Goal: Information Seeking & Learning: Learn about a topic

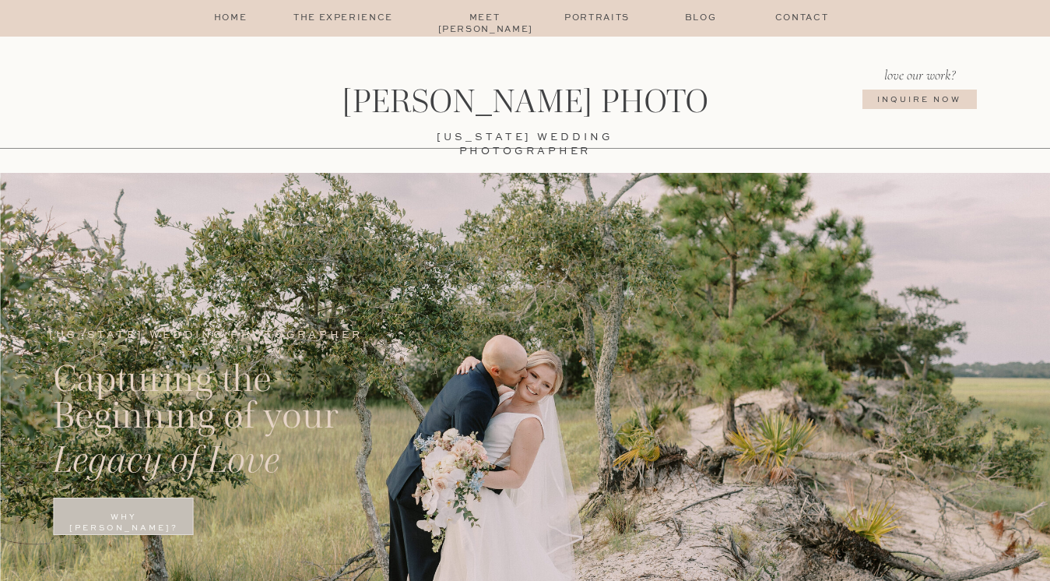
click at [376, 15] on p "The Experience" at bounding box center [344, 18] width 132 height 12
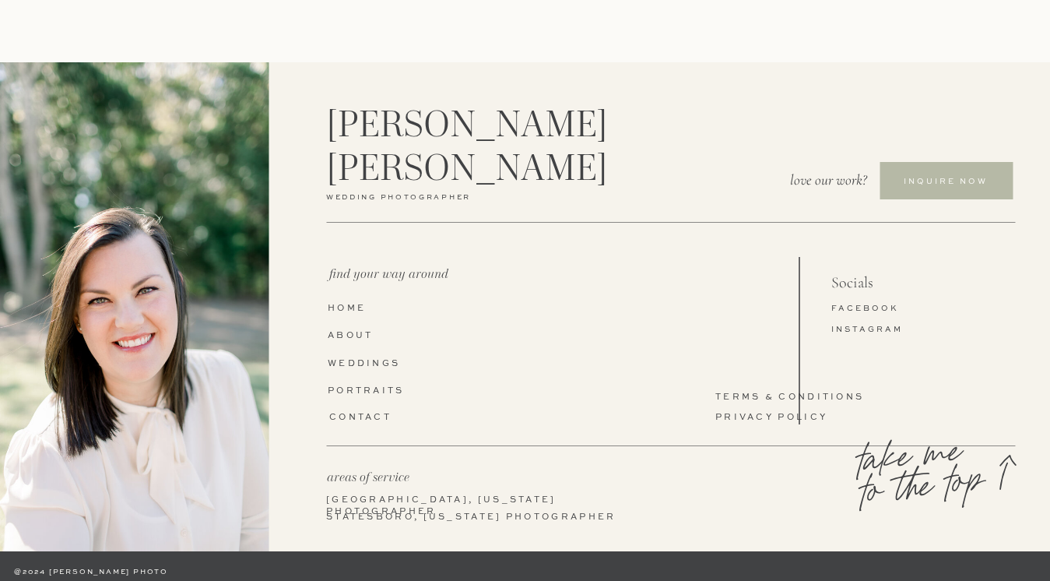
scroll to position [3333, 0]
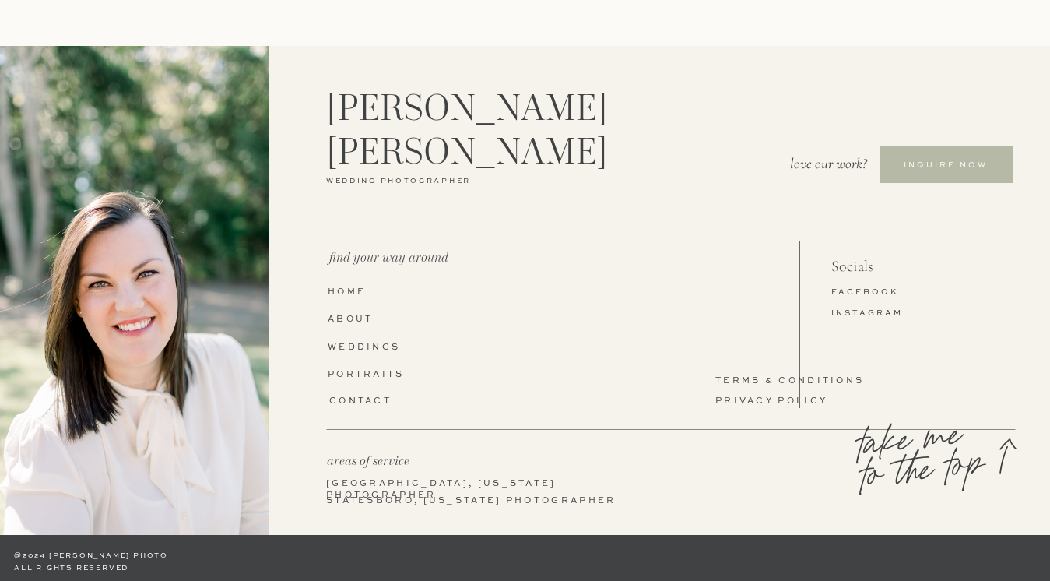
click at [388, 351] on nav "WEddings" at bounding box center [370, 348] width 85 height 12
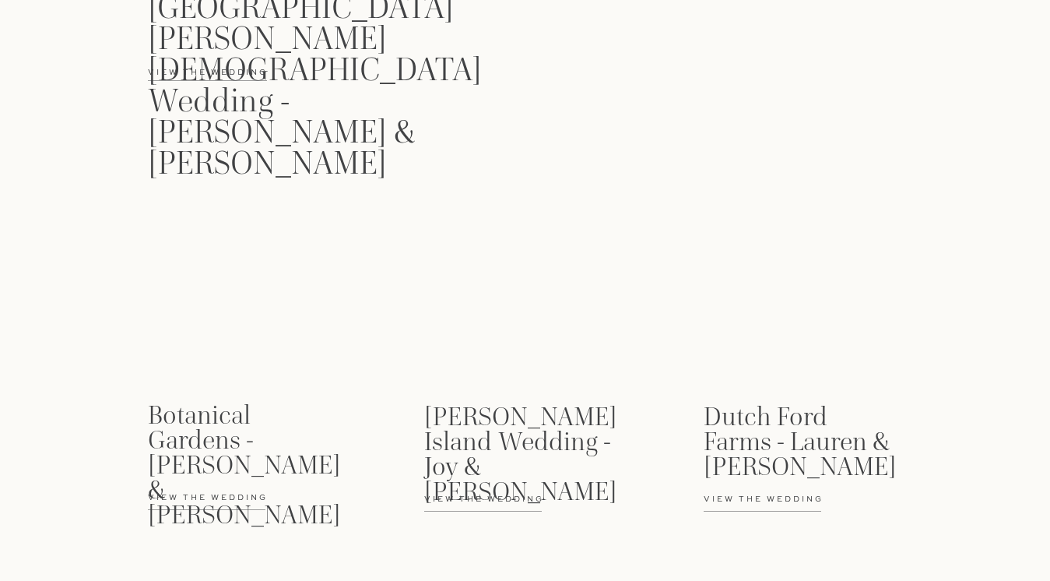
scroll to position [2328, 0]
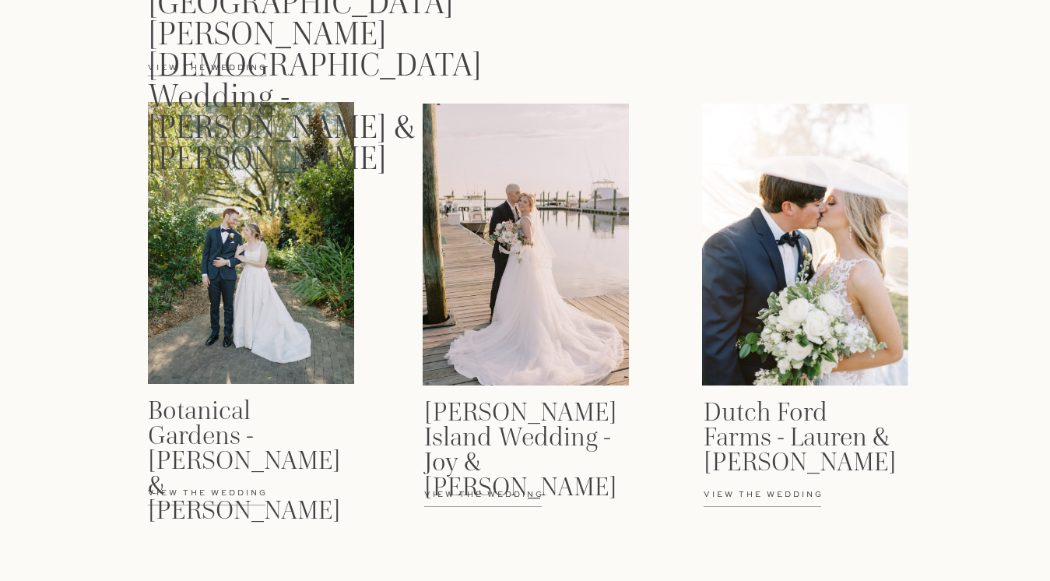
click at [778, 500] on p "View the wedding" at bounding box center [786, 503] width 165 height 28
click at [465, 458] on h3 "Fripp Island Wedding - Joy & Cody" at bounding box center [520, 437] width 192 height 76
click at [233, 258] on div at bounding box center [251, 243] width 206 height 282
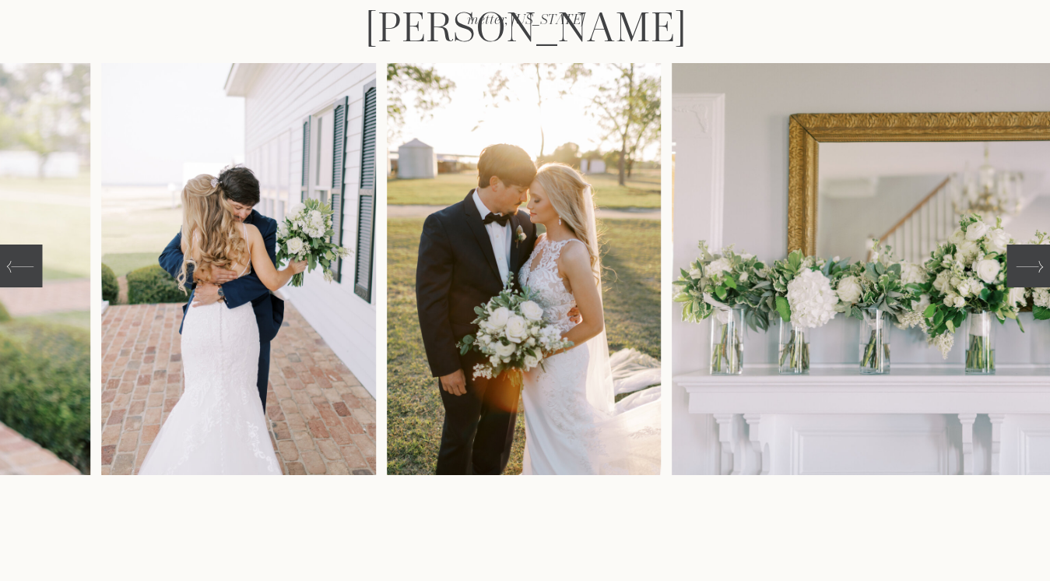
scroll to position [248, 0]
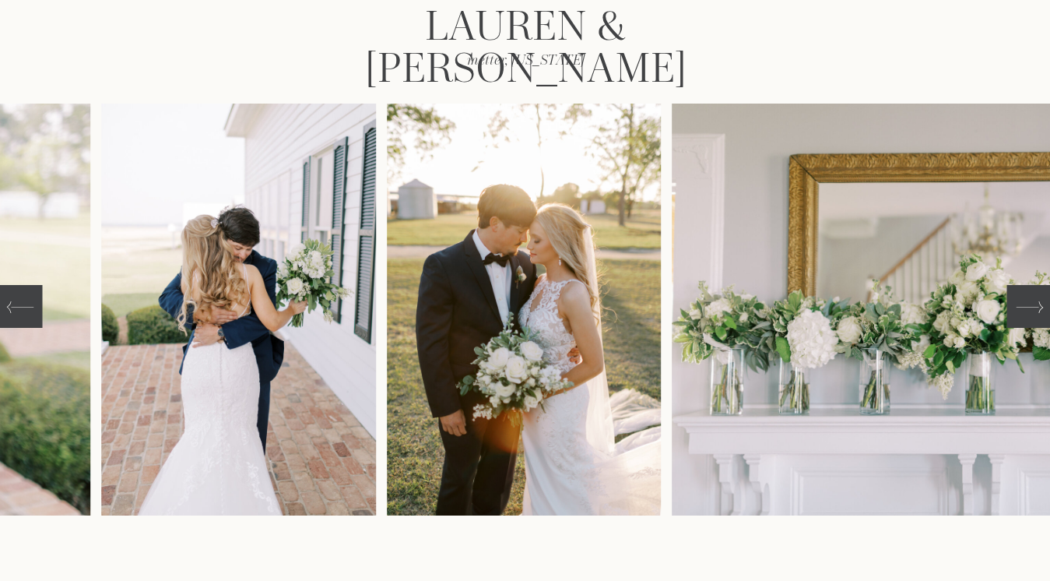
click at [1017, 307] on icon at bounding box center [1029, 306] width 27 height 27
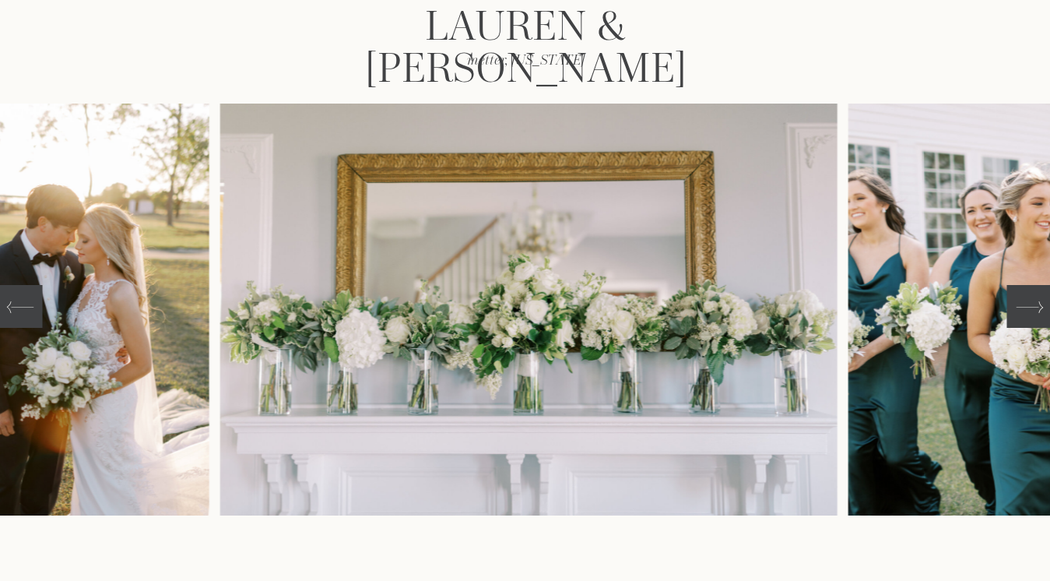
click at [1017, 307] on icon at bounding box center [1029, 306] width 27 height 27
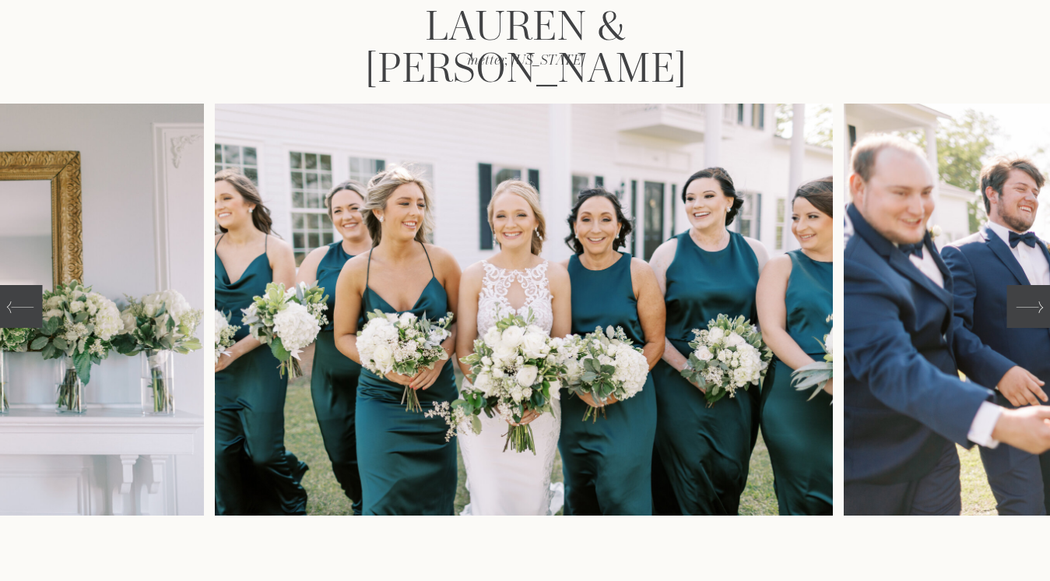
click at [1017, 307] on icon at bounding box center [1029, 306] width 27 height 27
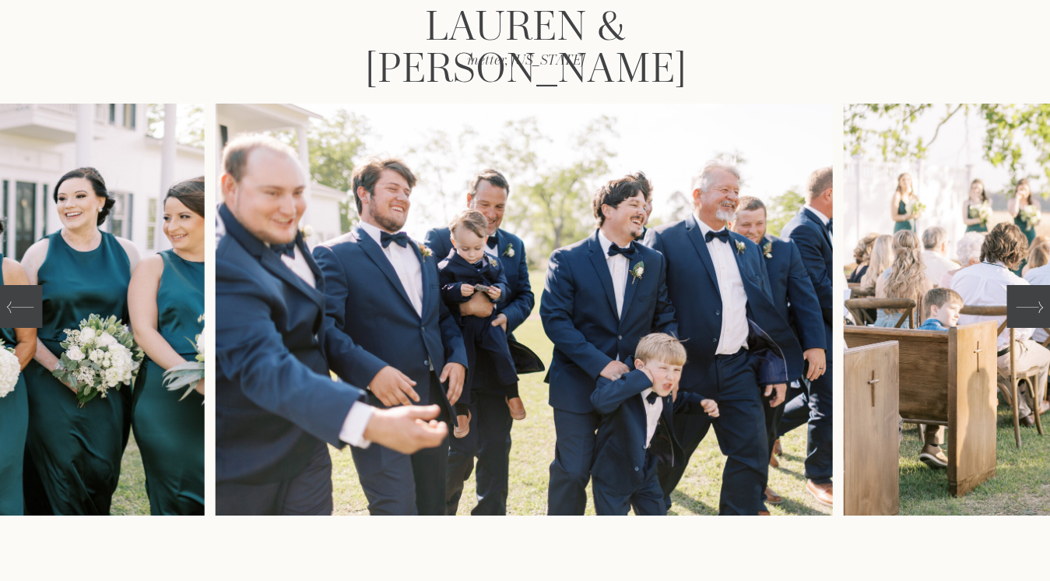
click at [1017, 307] on icon at bounding box center [1029, 306] width 27 height 27
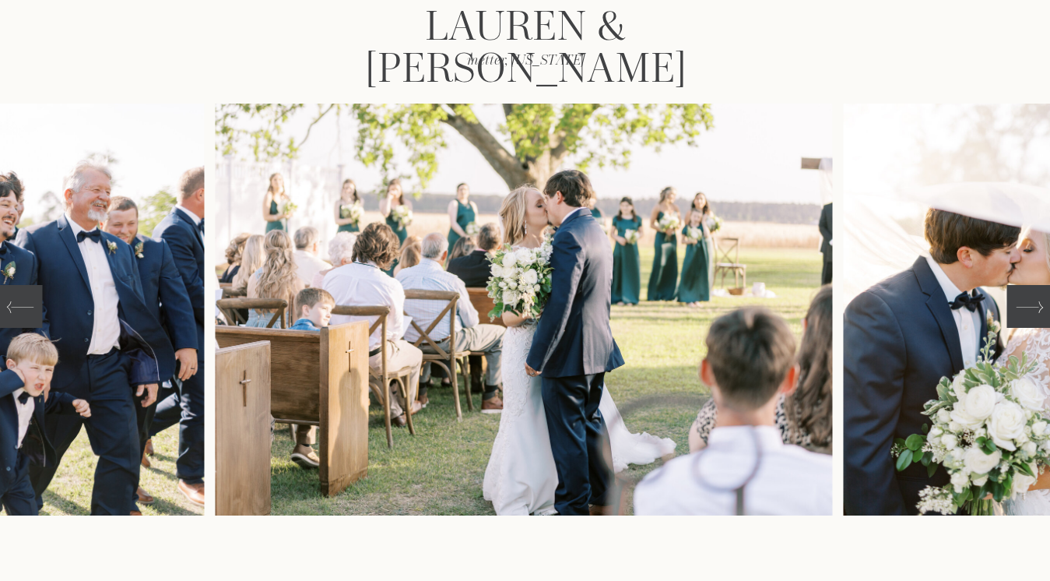
click at [1017, 307] on icon at bounding box center [1029, 306] width 27 height 27
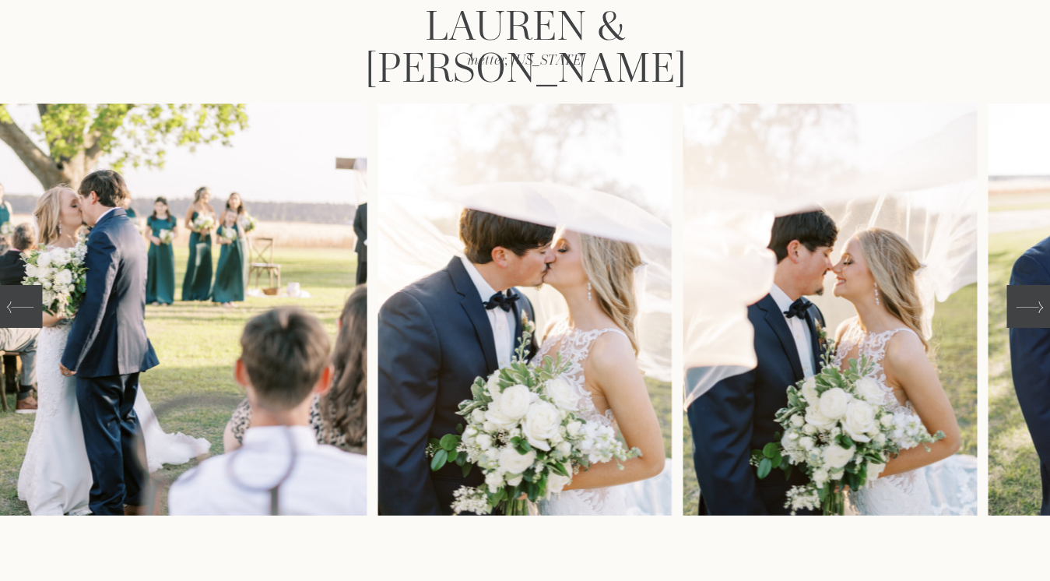
click at [1017, 307] on icon at bounding box center [1029, 306] width 27 height 27
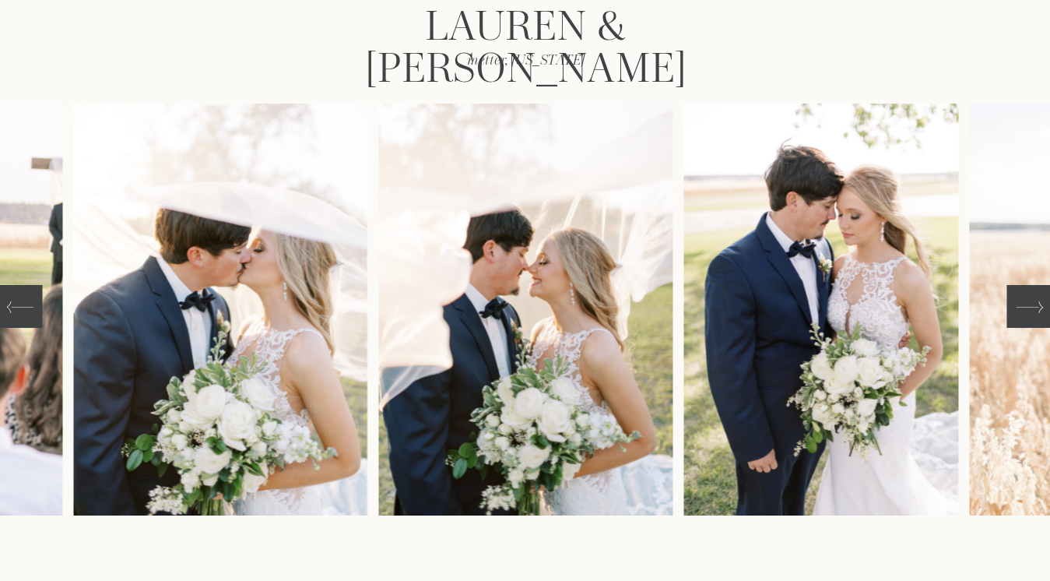
click at [1017, 307] on icon at bounding box center [1029, 306] width 27 height 27
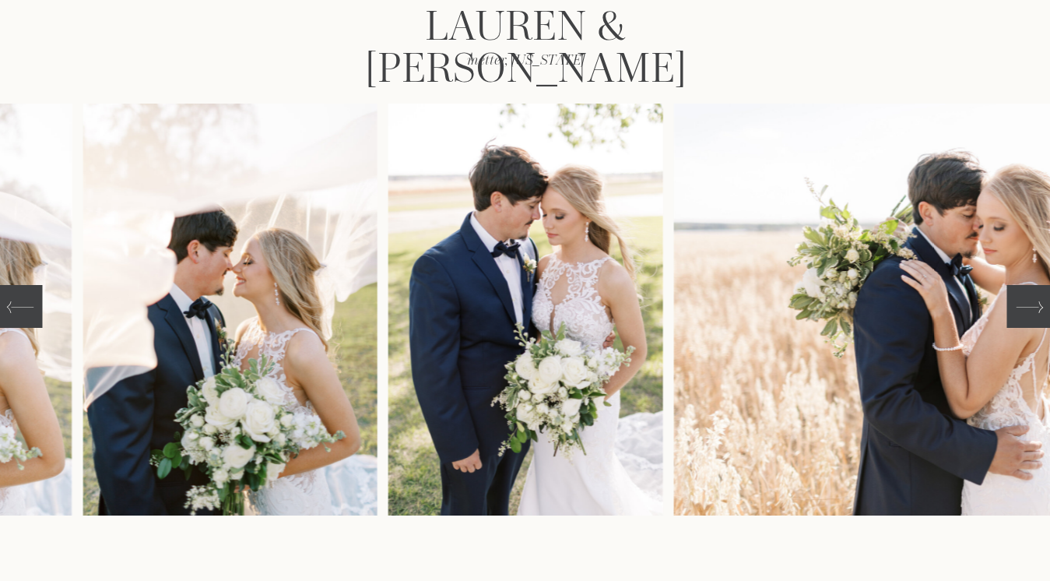
click at [1017, 307] on icon at bounding box center [1029, 306] width 27 height 27
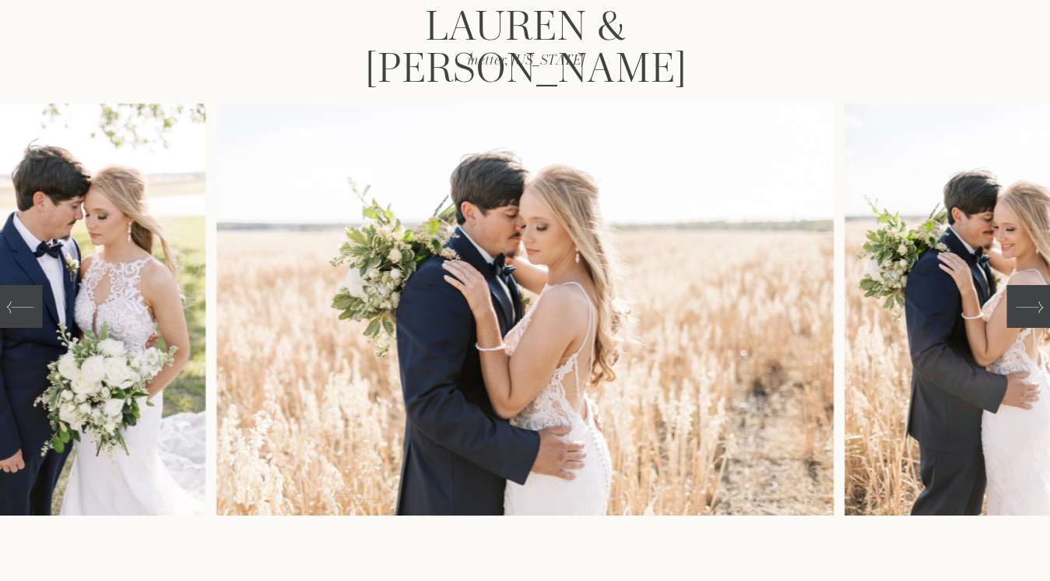
click at [1017, 307] on icon at bounding box center [1029, 306] width 27 height 27
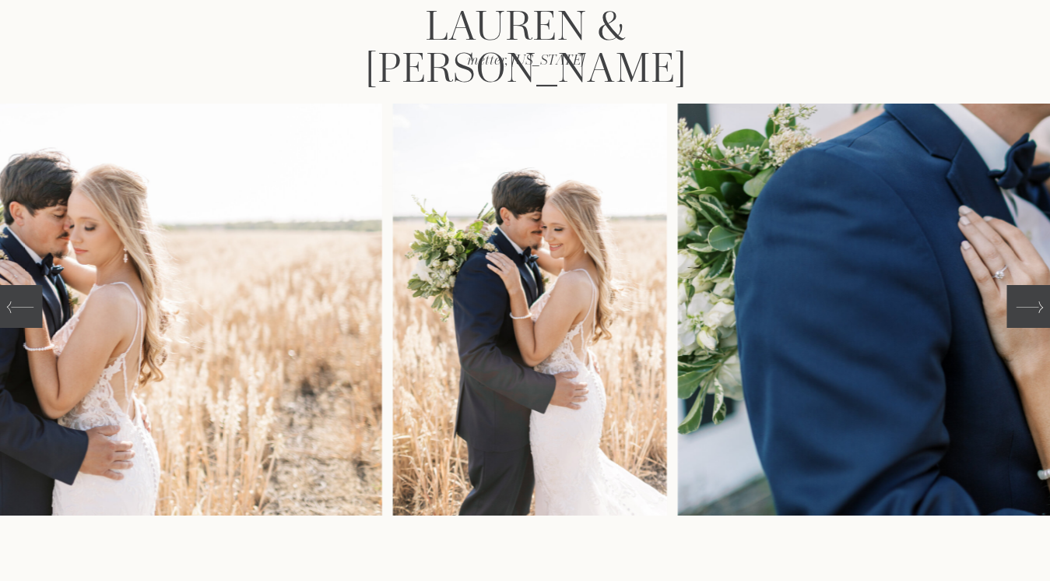
click at [1017, 307] on icon at bounding box center [1029, 306] width 27 height 27
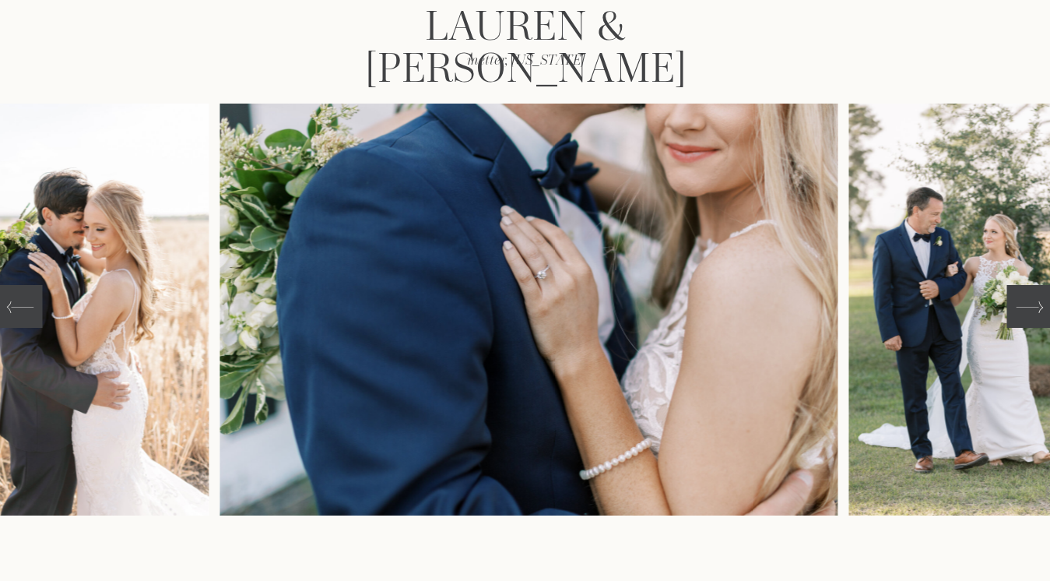
click at [1017, 307] on icon at bounding box center [1029, 306] width 27 height 27
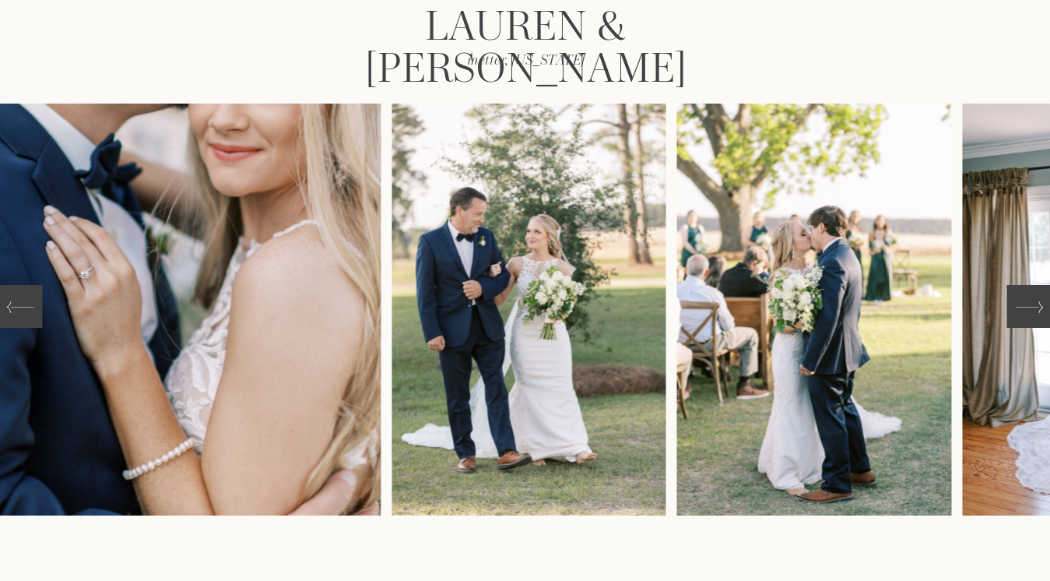
click at [1017, 307] on icon at bounding box center [1029, 306] width 27 height 27
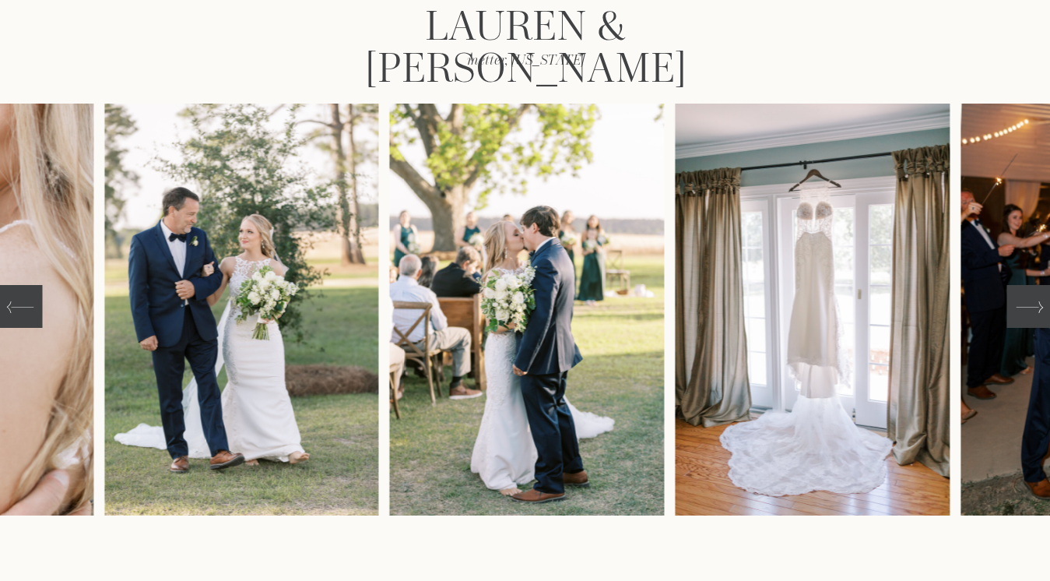
click at [1017, 307] on icon at bounding box center [1029, 306] width 27 height 27
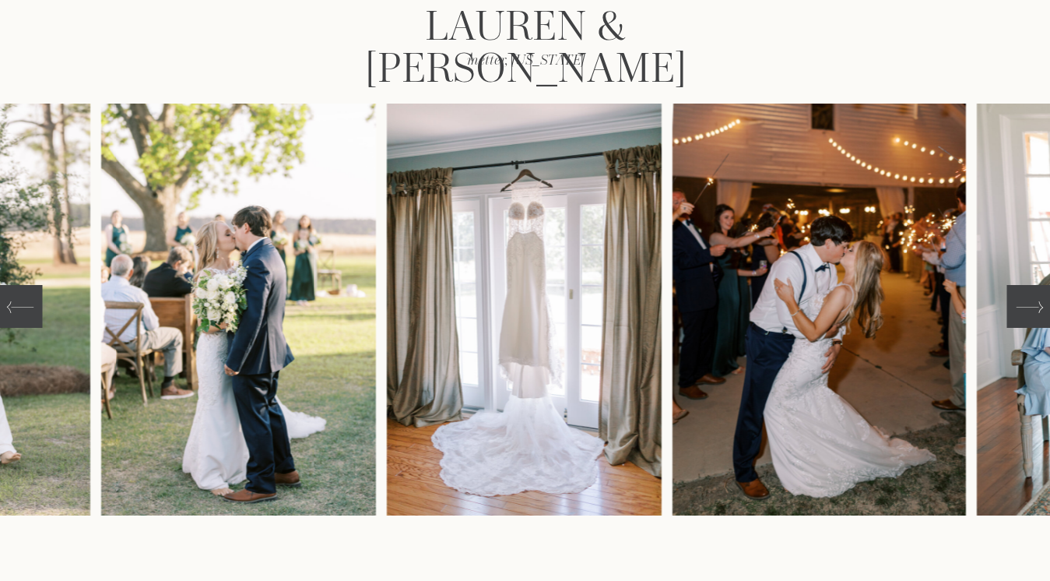
click at [1017, 307] on icon at bounding box center [1029, 306] width 27 height 27
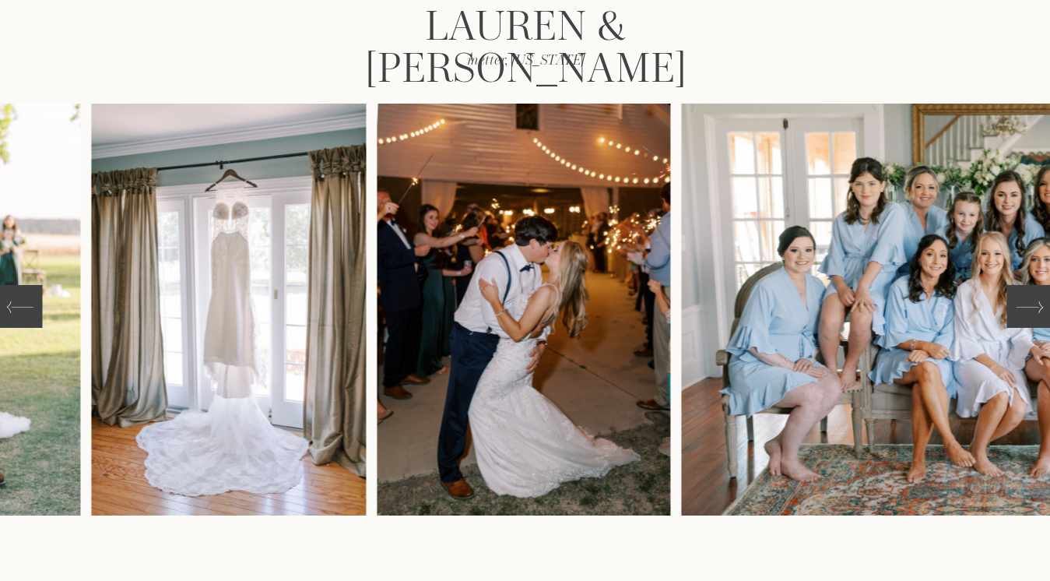
click at [1017, 307] on icon at bounding box center [1029, 306] width 27 height 27
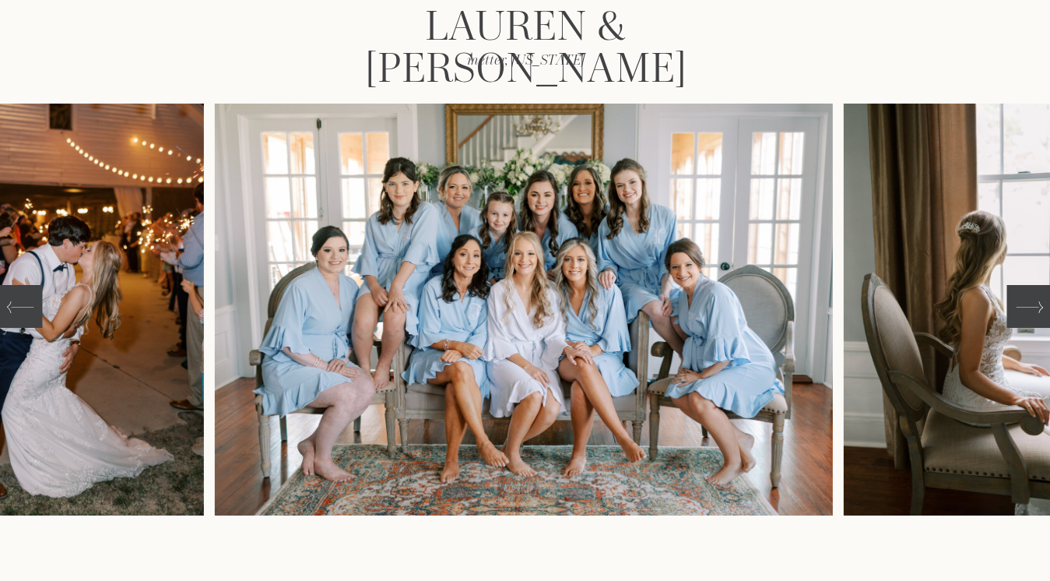
click at [1017, 307] on icon at bounding box center [1029, 306] width 27 height 27
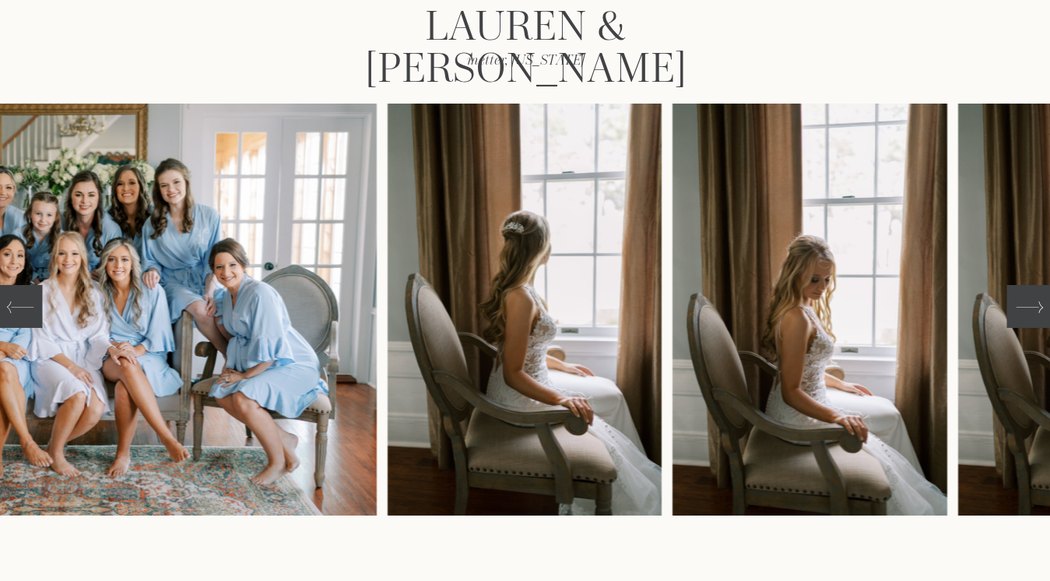
click at [1017, 307] on icon at bounding box center [1029, 306] width 27 height 27
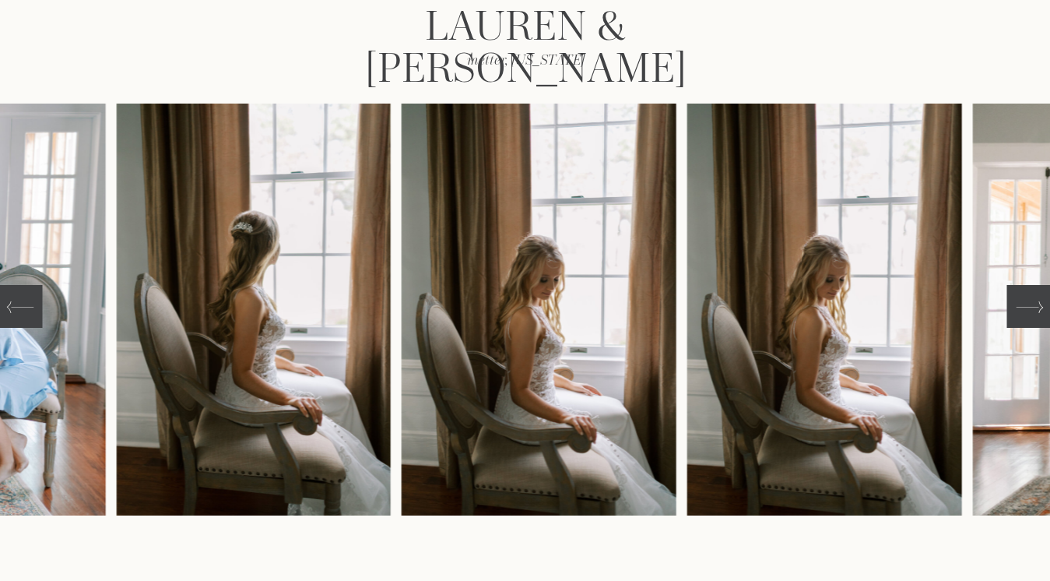
click at [1017, 307] on icon at bounding box center [1029, 306] width 27 height 27
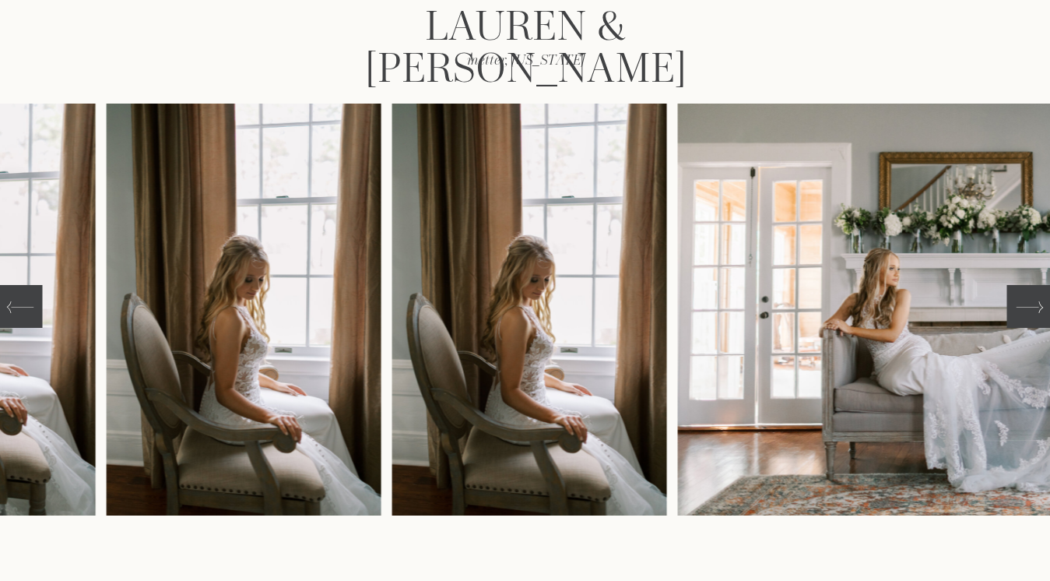
click at [1017, 307] on icon at bounding box center [1029, 306] width 27 height 27
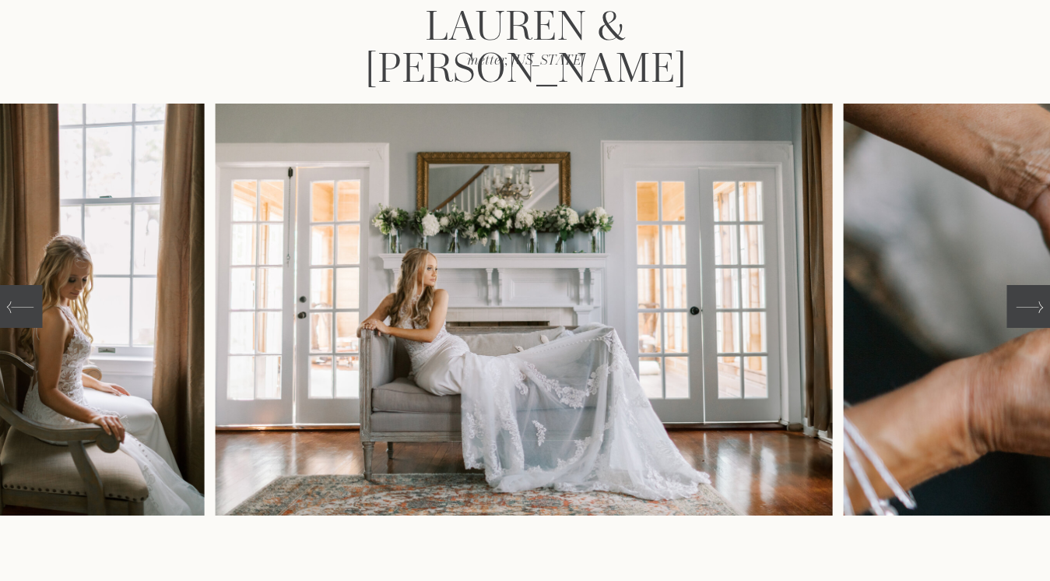
click at [1017, 307] on icon at bounding box center [1029, 306] width 27 height 27
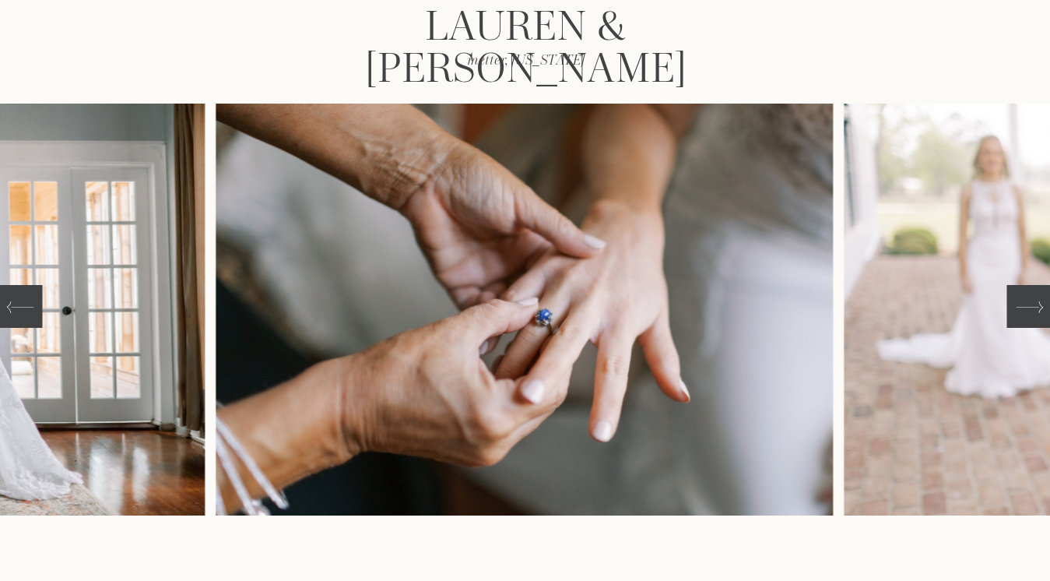
click at [1017, 307] on icon at bounding box center [1029, 306] width 27 height 27
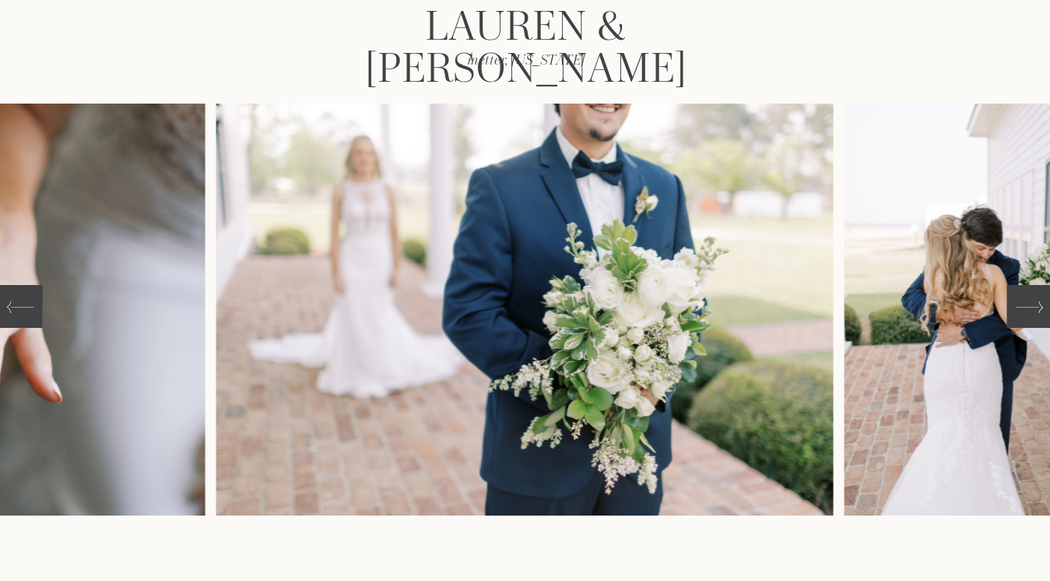
click at [1017, 307] on icon at bounding box center [1029, 306] width 27 height 27
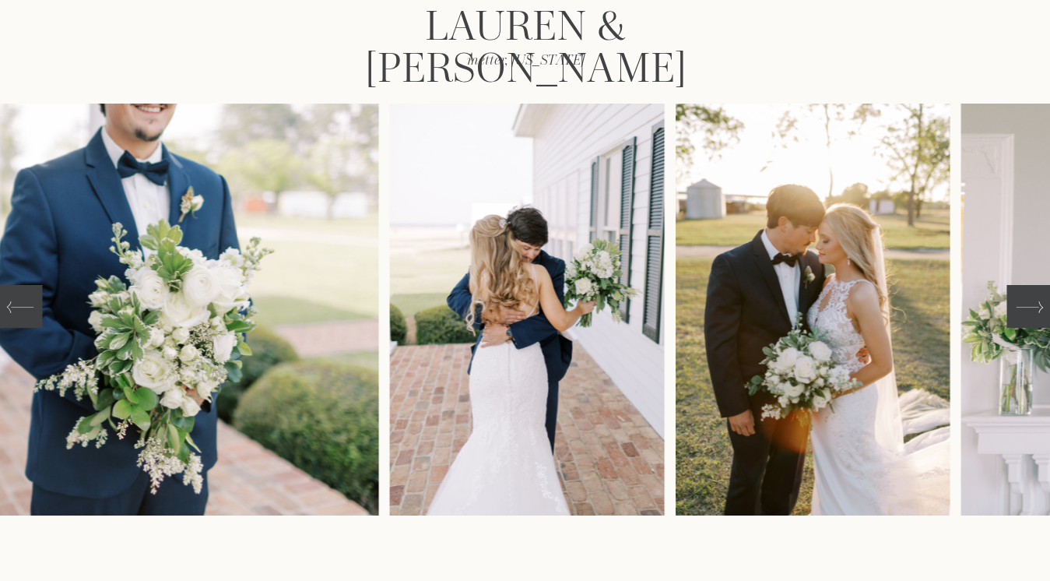
click at [1017, 307] on icon at bounding box center [1029, 306] width 27 height 27
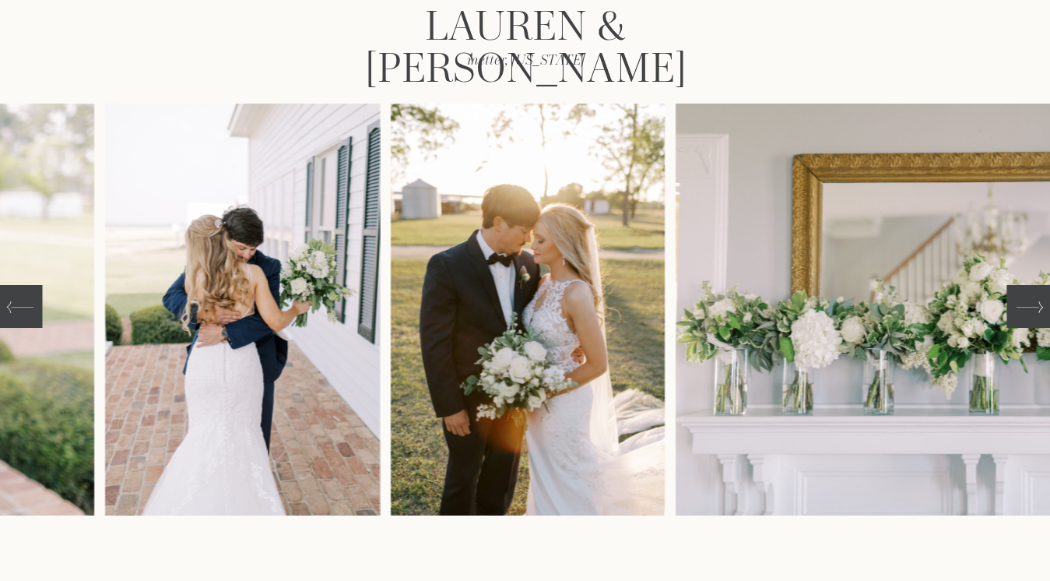
click at [1017, 307] on icon at bounding box center [1029, 306] width 27 height 27
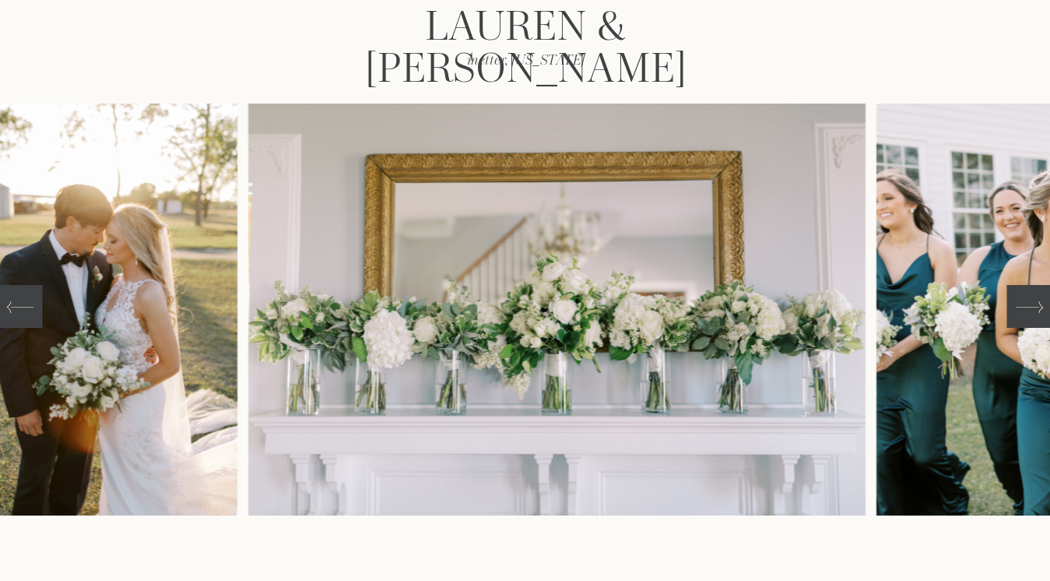
click at [1017, 307] on icon at bounding box center [1029, 306] width 27 height 27
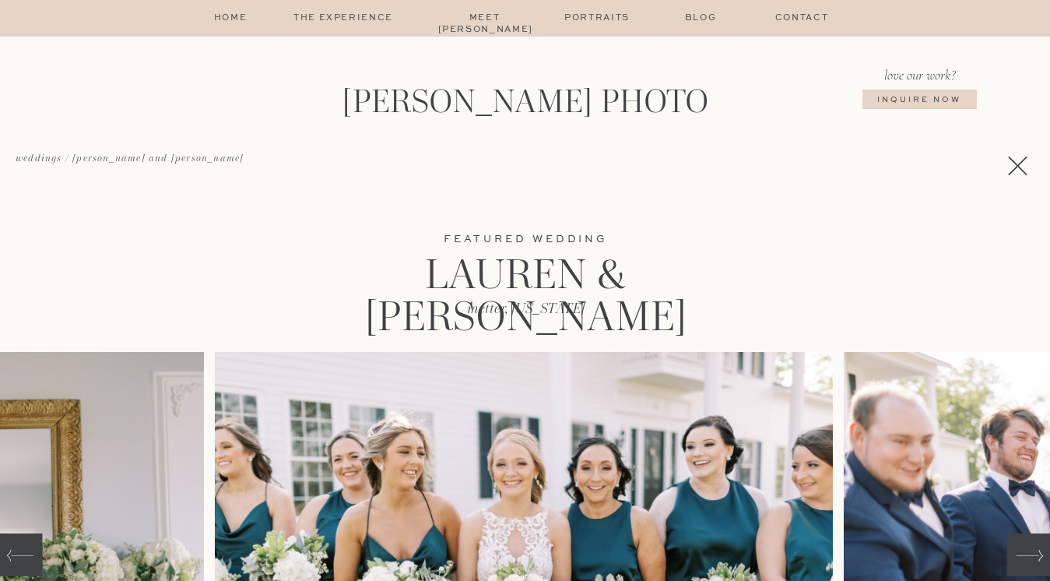
scroll to position [0, 0]
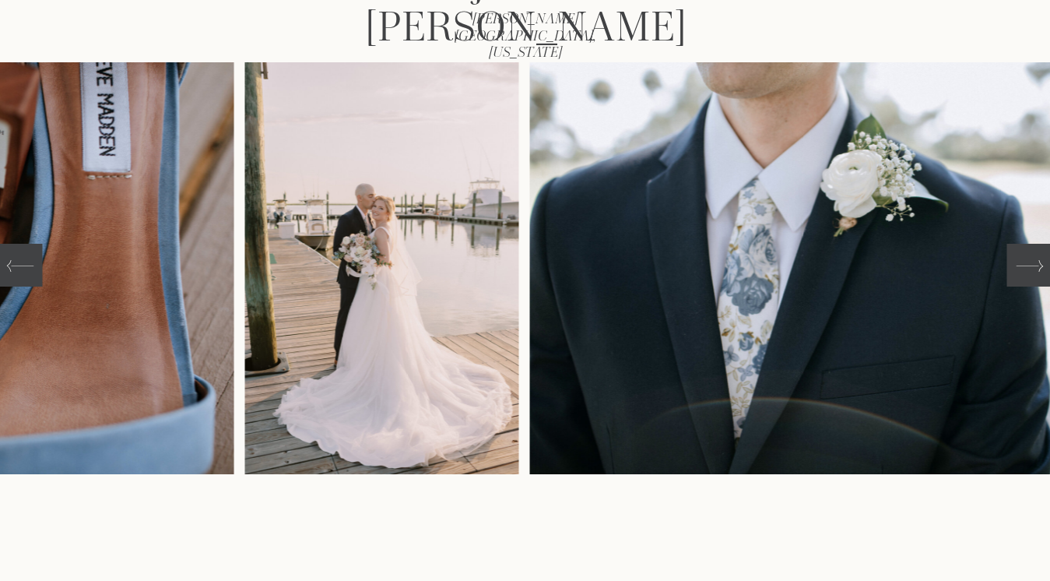
scroll to position [304, 0]
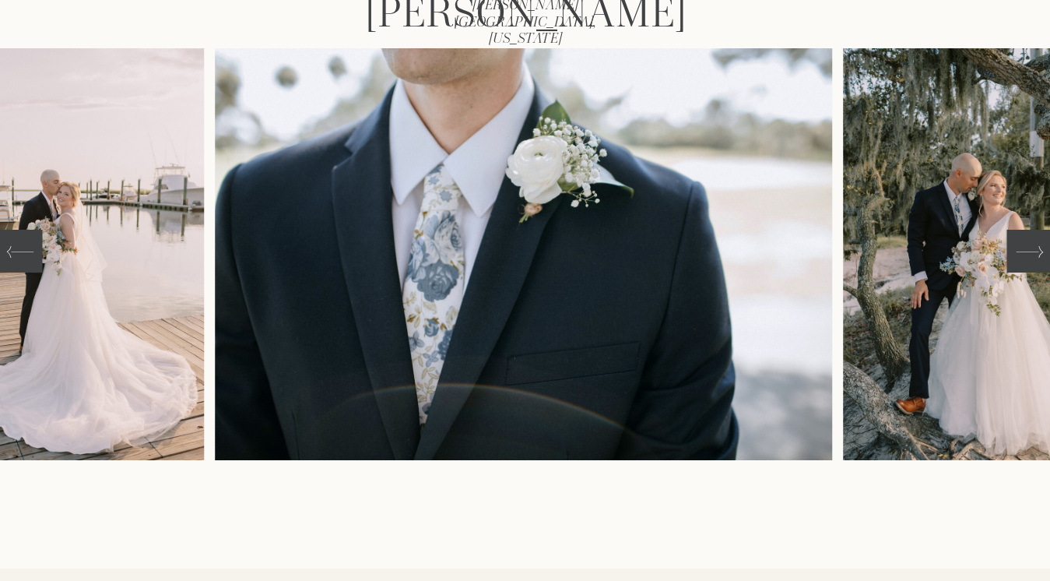
click at [1030, 263] on icon at bounding box center [1029, 251] width 27 height 27
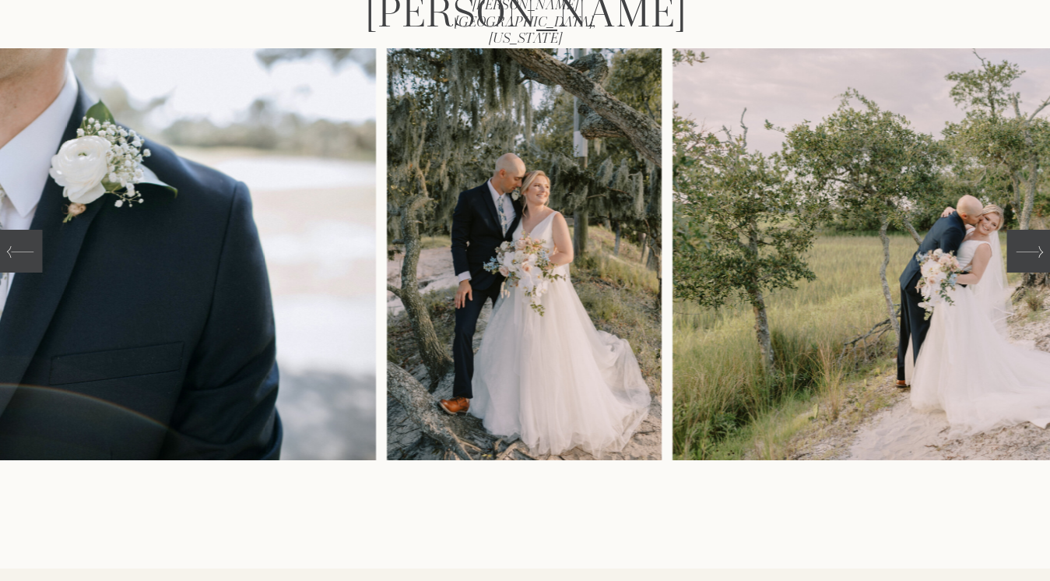
click at [1030, 263] on icon at bounding box center [1029, 251] width 27 height 27
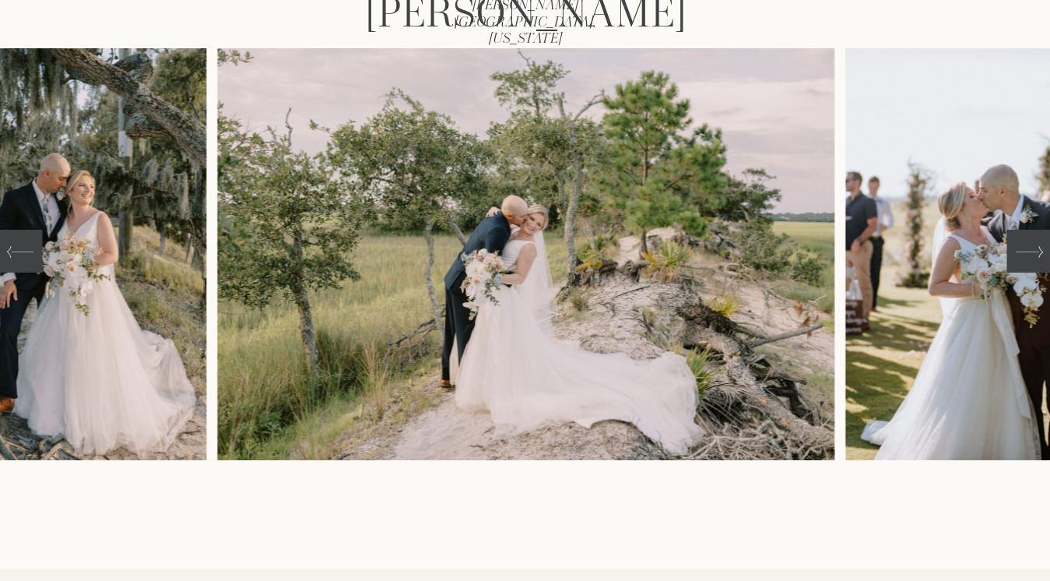
click at [1030, 263] on icon at bounding box center [1029, 251] width 27 height 27
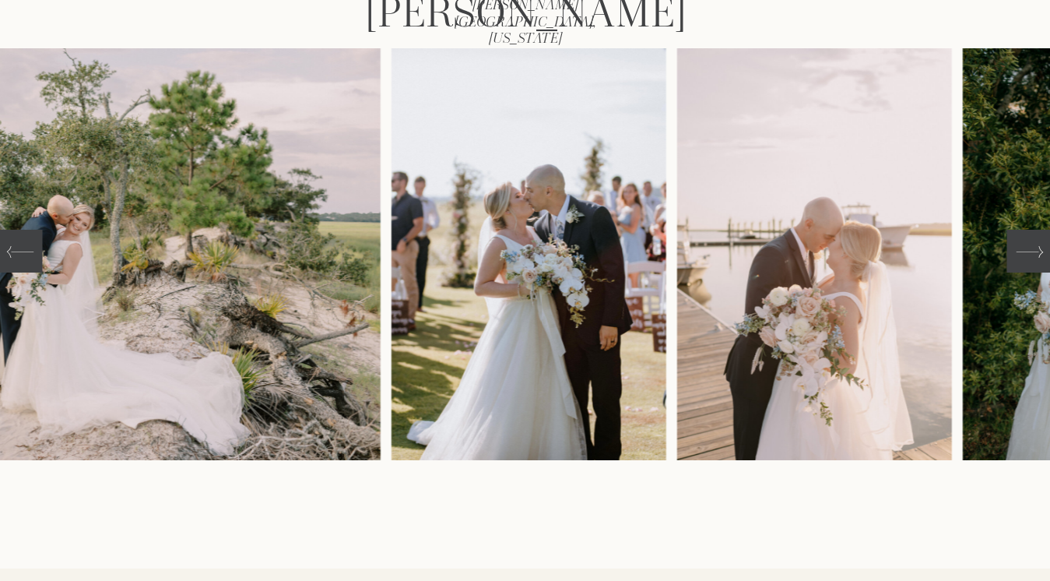
click at [1030, 263] on icon at bounding box center [1029, 251] width 27 height 27
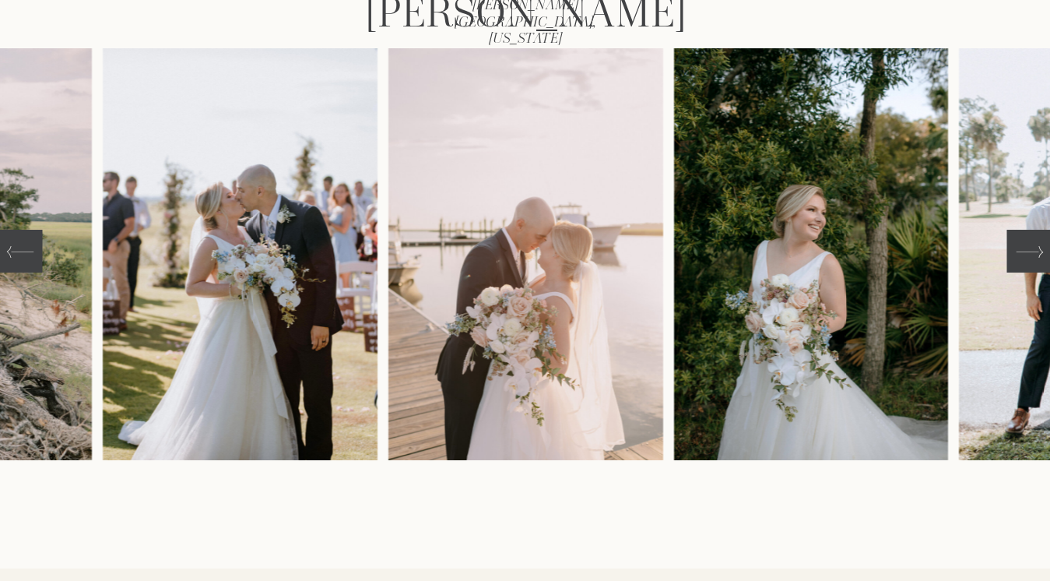
click at [1030, 263] on icon at bounding box center [1029, 251] width 27 height 27
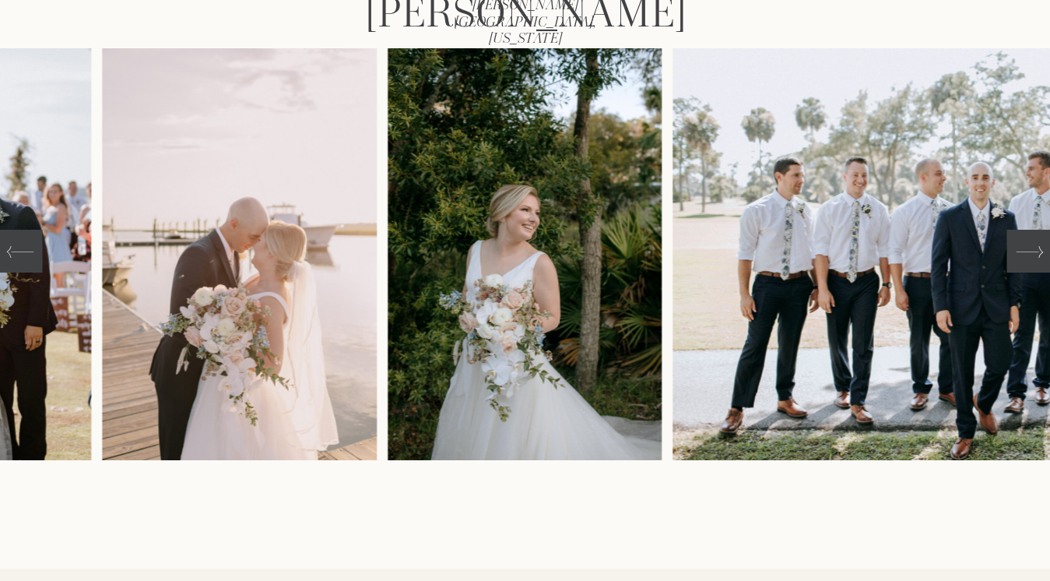
click at [1030, 263] on icon at bounding box center [1029, 251] width 27 height 27
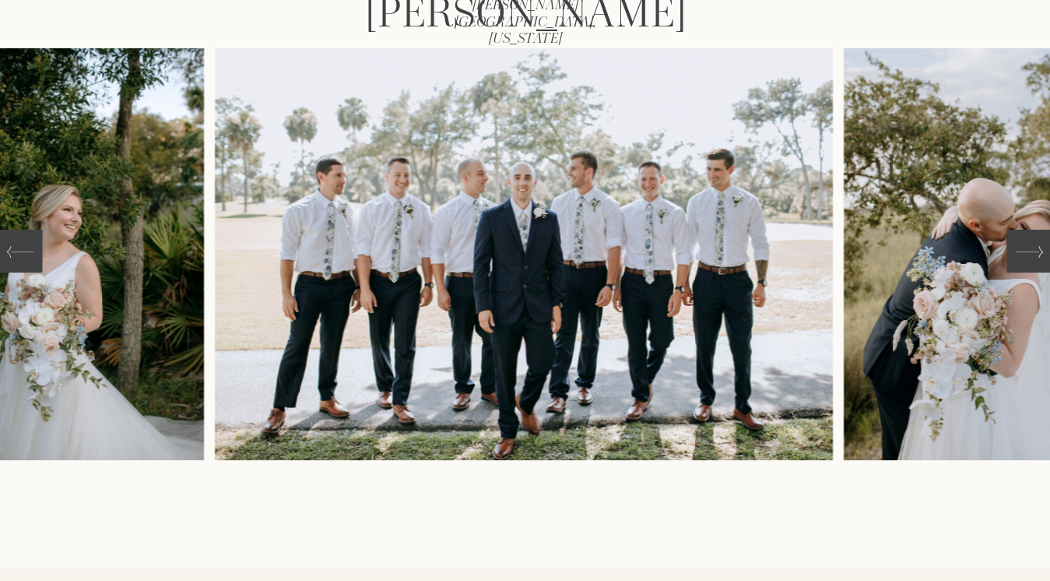
click at [1030, 263] on icon at bounding box center [1029, 251] width 27 height 27
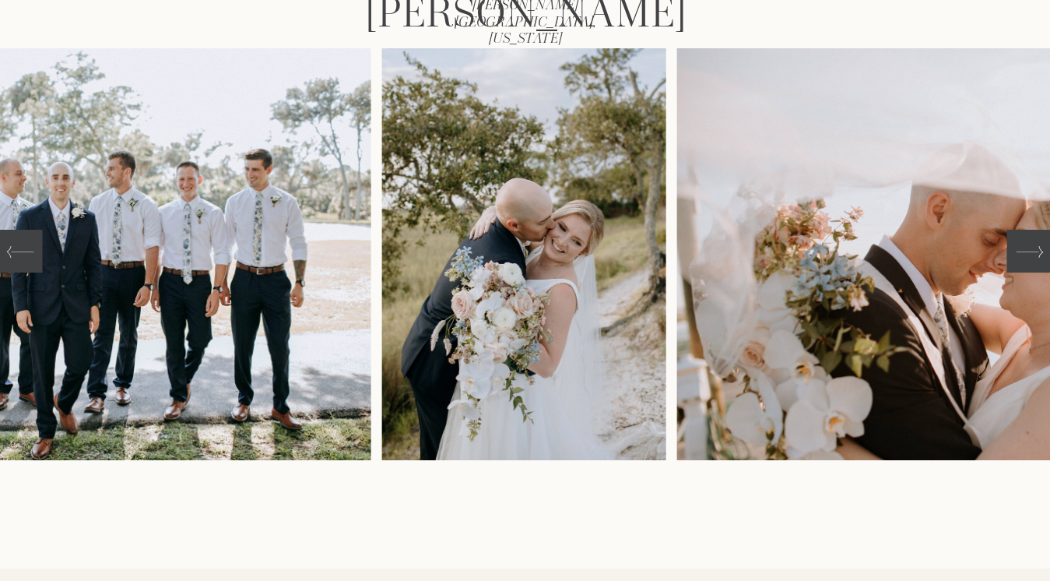
click at [1030, 263] on icon at bounding box center [1029, 251] width 27 height 27
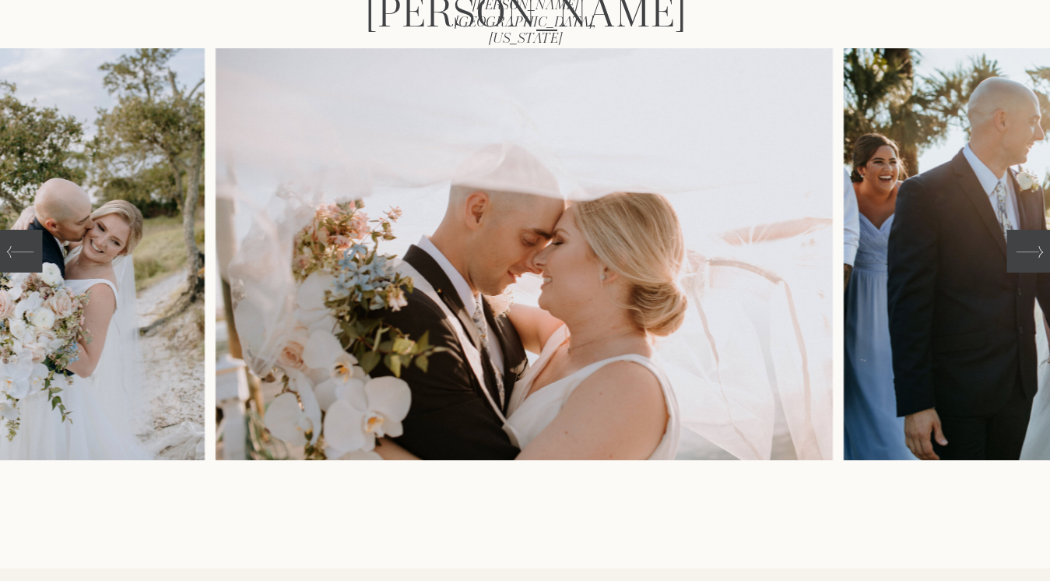
click at [1030, 263] on icon at bounding box center [1029, 251] width 27 height 27
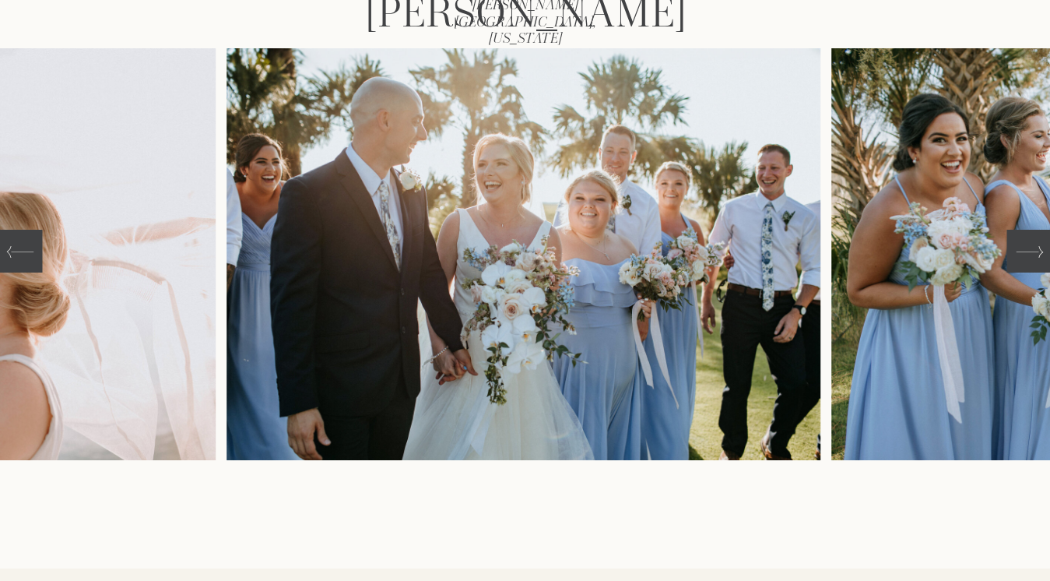
click at [1030, 263] on icon at bounding box center [1029, 251] width 27 height 27
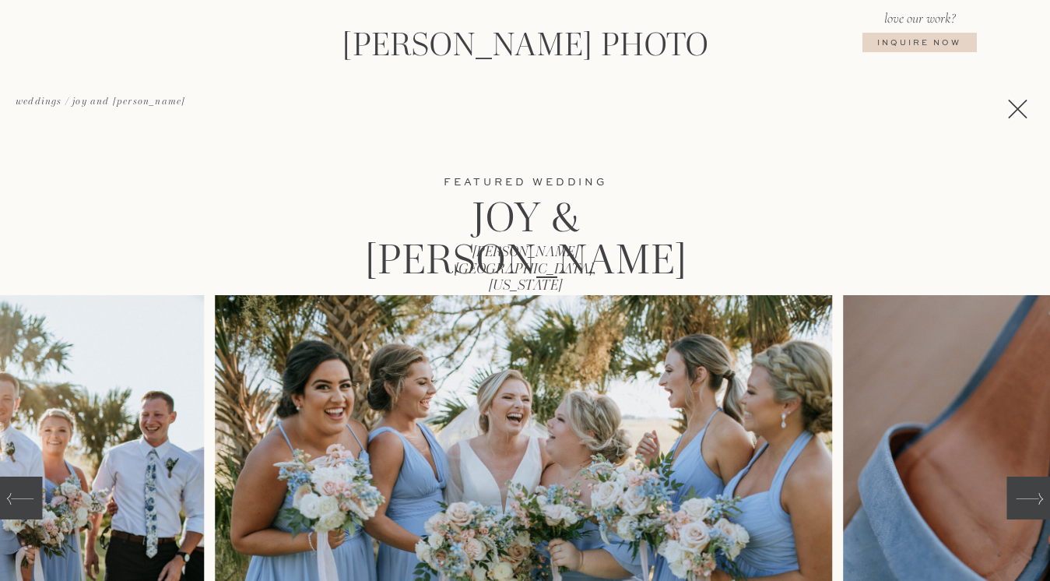
scroll to position [76, 0]
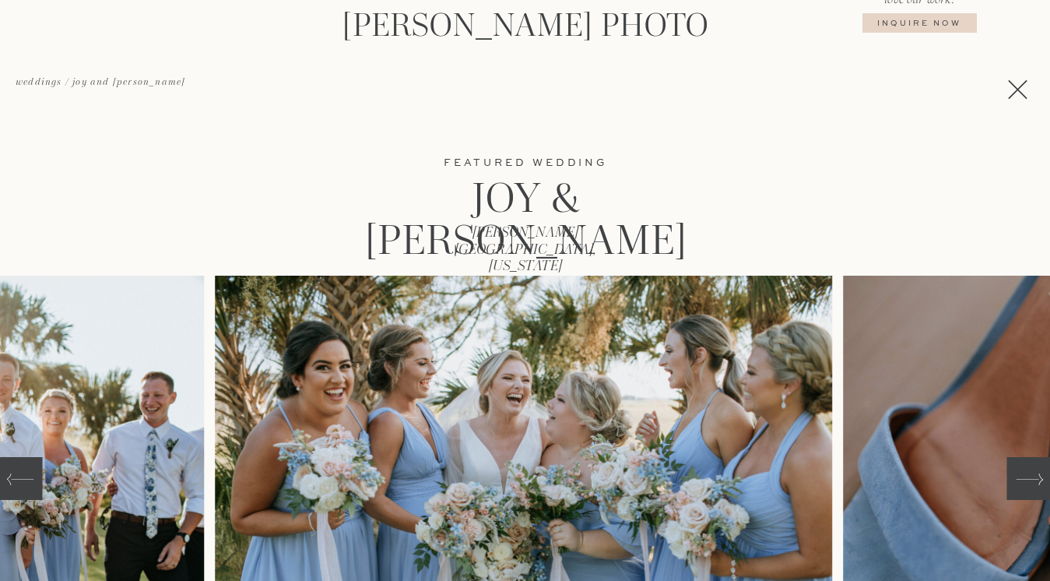
click at [1019, 477] on icon at bounding box center [1029, 478] width 27 height 27
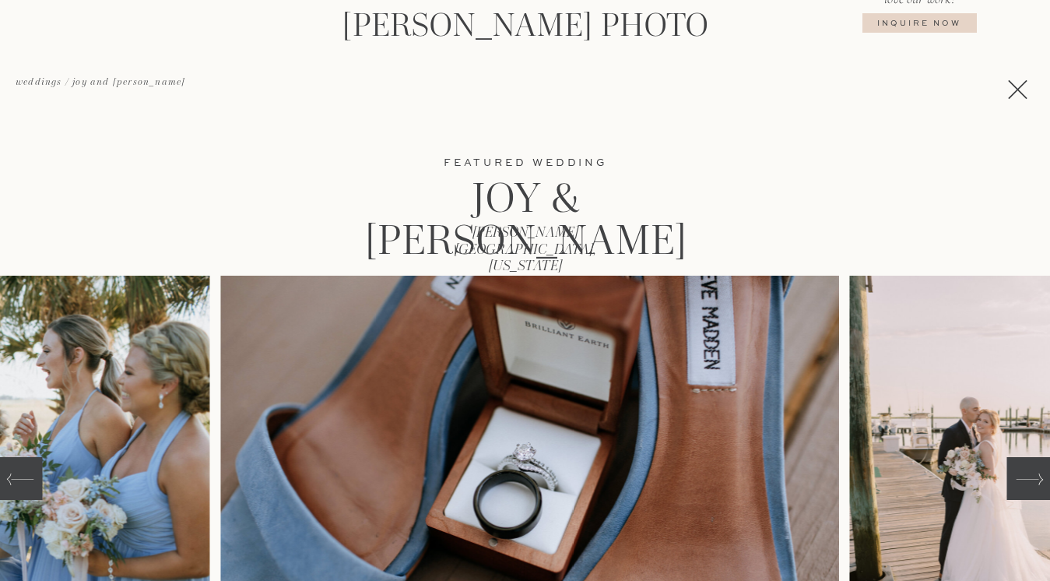
click at [1019, 477] on icon at bounding box center [1029, 478] width 27 height 27
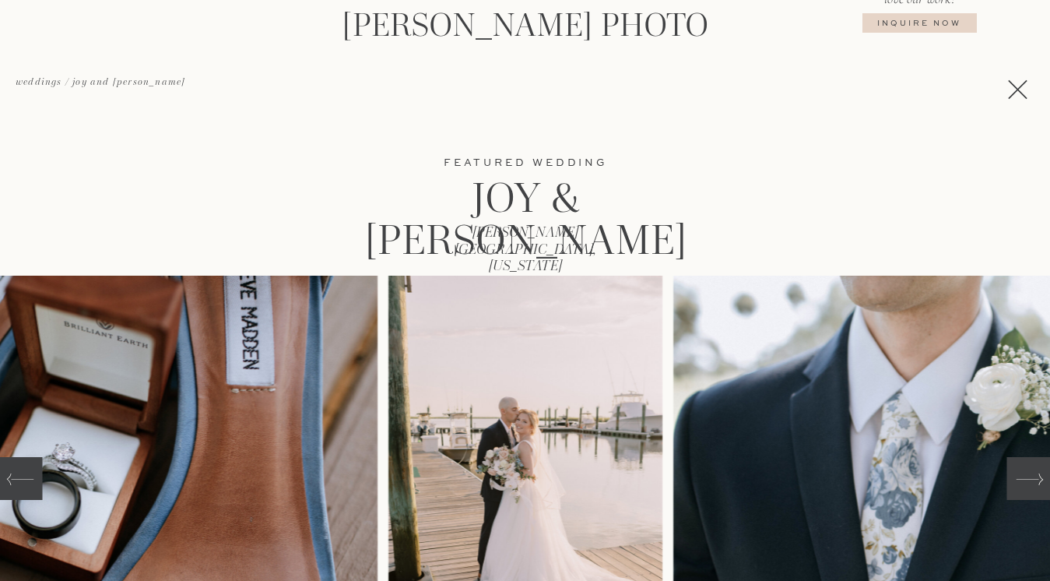
click at [1019, 477] on icon at bounding box center [1029, 478] width 27 height 27
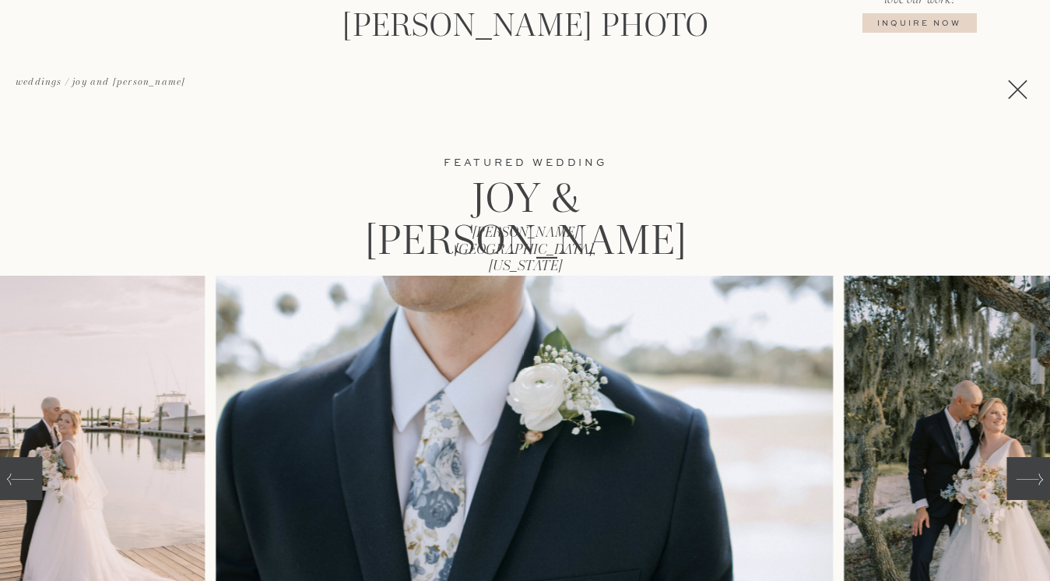
click at [1019, 477] on icon at bounding box center [1029, 478] width 27 height 27
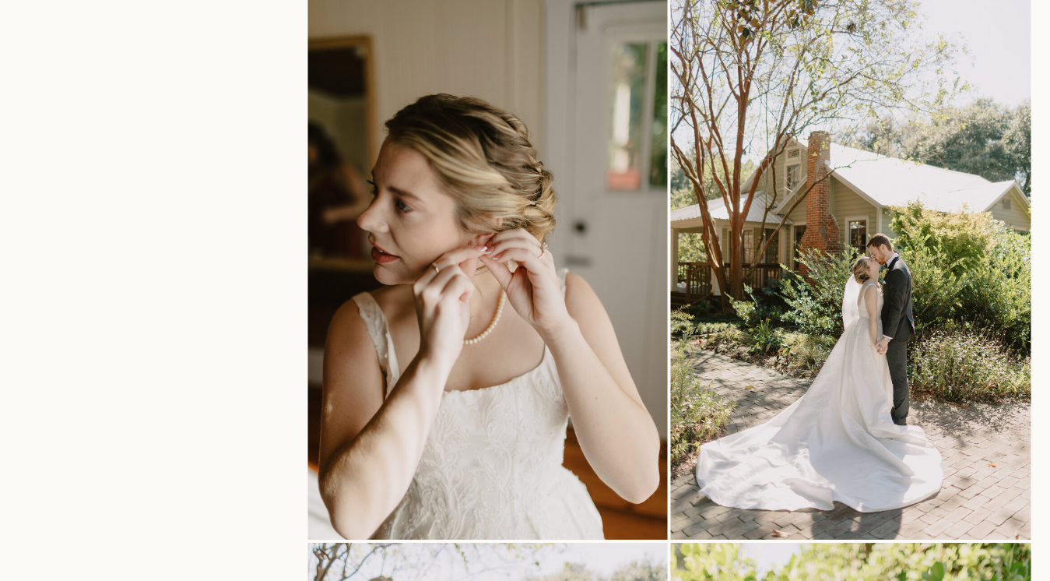
scroll to position [847, 0]
